Goal: Transaction & Acquisition: Purchase product/service

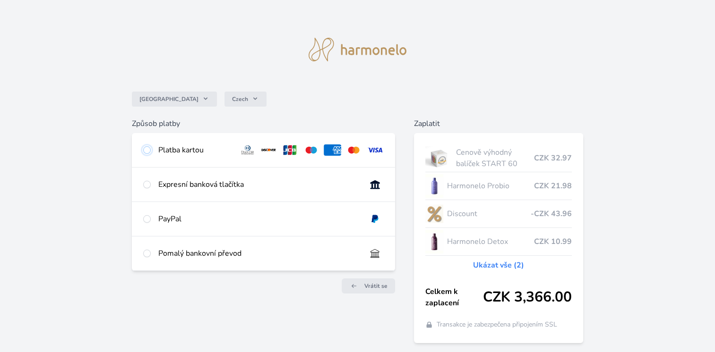
click at [146, 150] on input "radio" at bounding box center [147, 150] width 8 height 8
radio input "true"
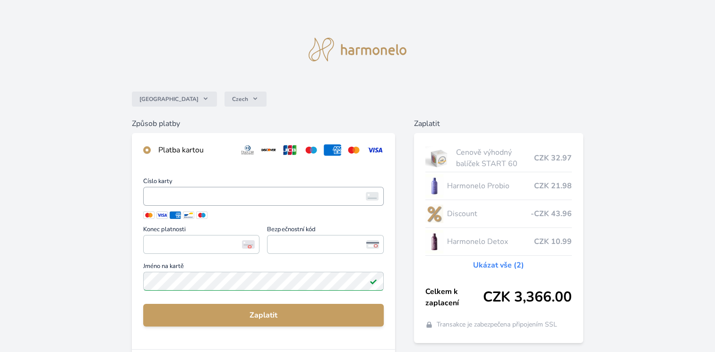
click at [195, 190] on iframe "<p>Your browser does not support iframes.</p>" at bounding box center [263, 196] width 232 height 13
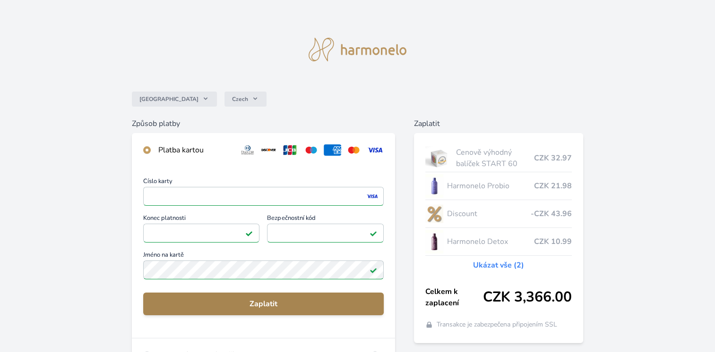
click at [256, 302] on span "Zaplatit" at bounding box center [263, 304] width 225 height 11
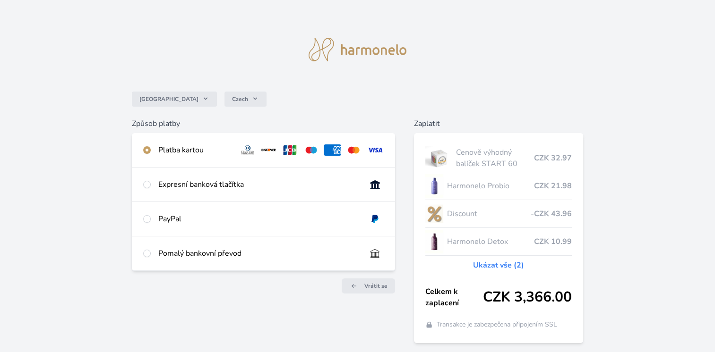
scroll to position [32, 0]
click at [186, 150] on div "Platba kartou" at bounding box center [194, 150] width 73 height 11
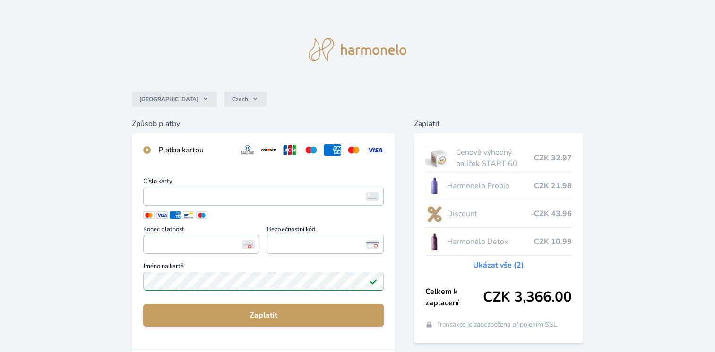
click at [129, 296] on div "Česko Czech Způsob platby Platba kartou Číslo karty <p>Your browser does not su…" at bounding box center [357, 251] width 715 height 503
